Goal: Navigation & Orientation: Go to known website

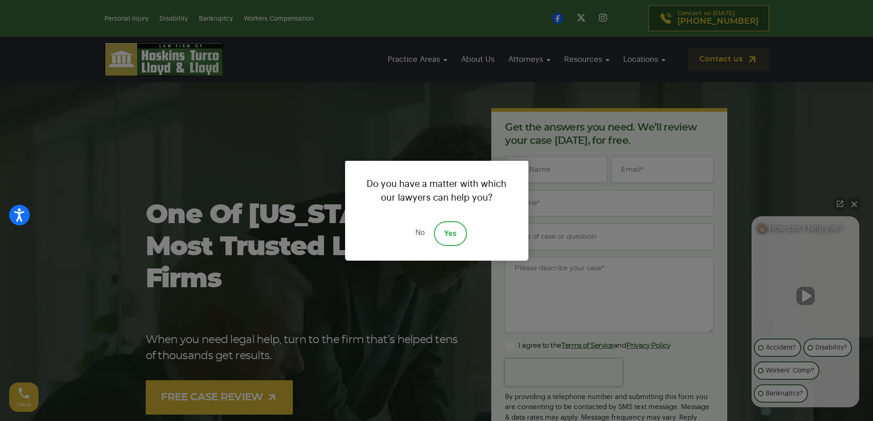
click at [421, 228] on link "No" at bounding box center [419, 233] width 27 height 25
